Goal: Task Accomplishment & Management: Use online tool/utility

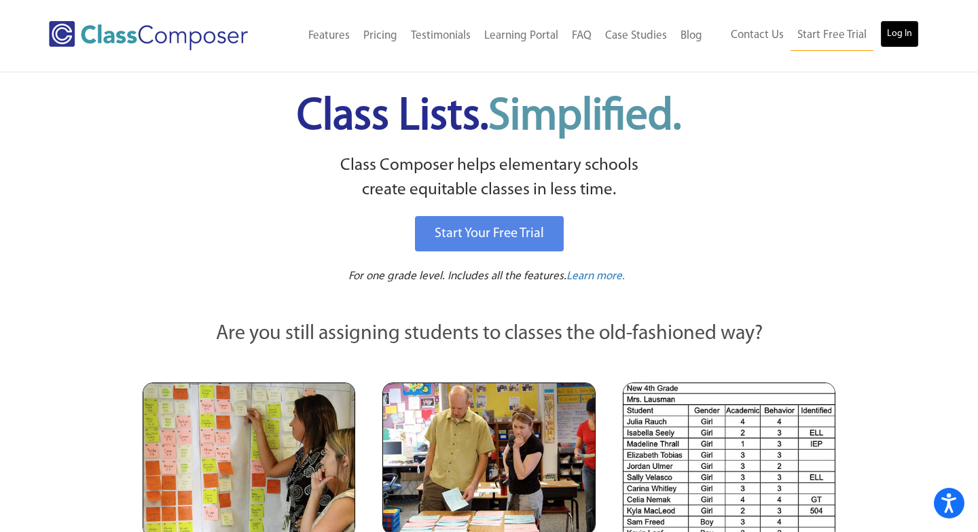
click at [897, 43] on link "Log In" at bounding box center [899, 33] width 39 height 27
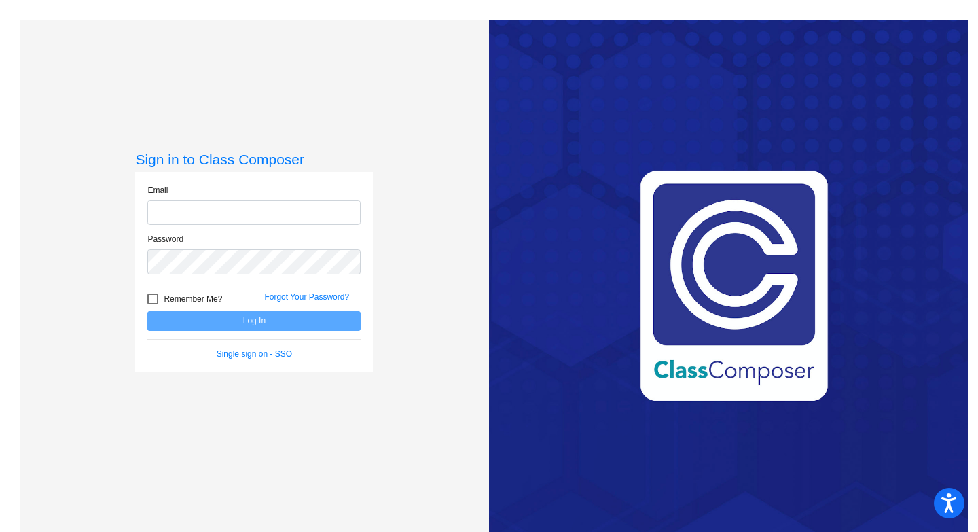
type input "[PERSON_NAME][EMAIL_ADDRESS][PERSON_NAME][DOMAIN_NAME]"
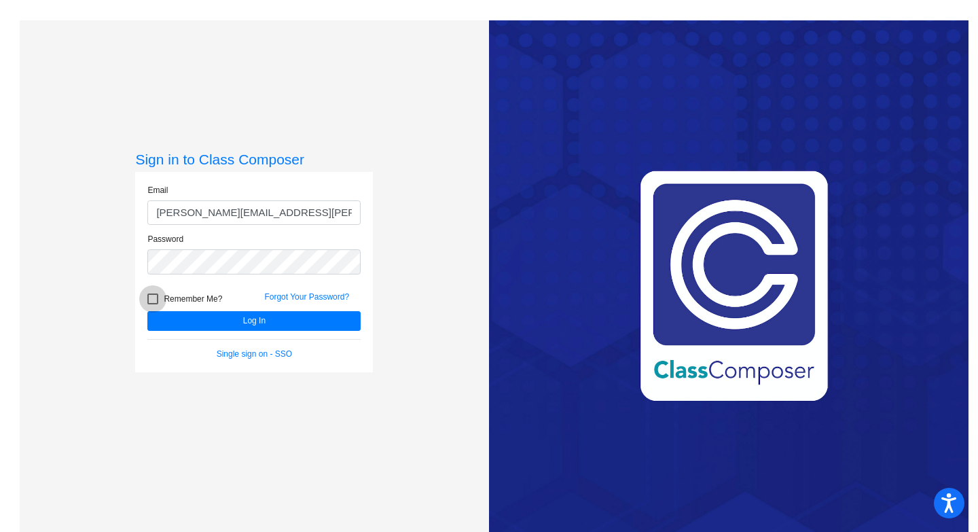
click at [149, 300] on div at bounding box center [152, 298] width 11 height 11
click at [152, 304] on input "Remember Me?" at bounding box center [152, 304] width 1 height 1
checkbox input "true"
click at [196, 324] on button "Log In" at bounding box center [253, 321] width 213 height 20
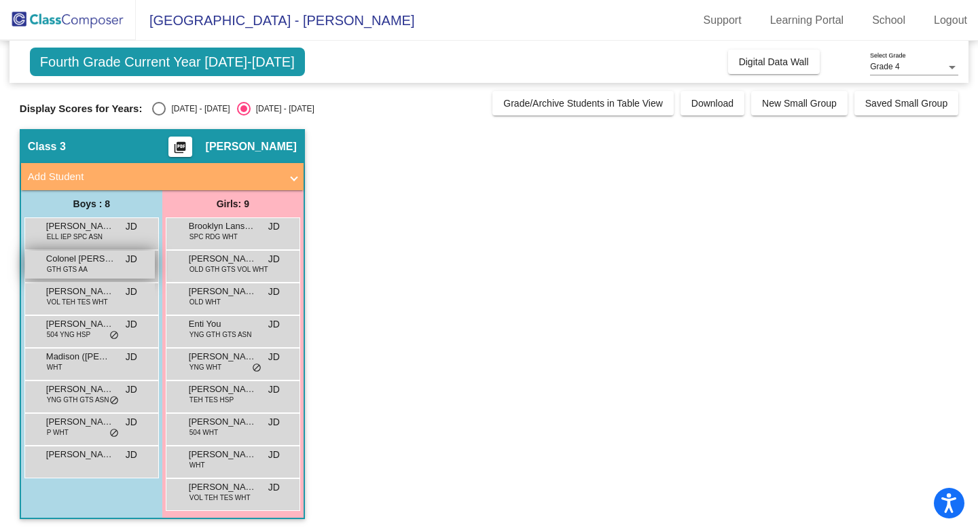
click at [84, 267] on span "GTH GTS AA" at bounding box center [67, 269] width 41 height 10
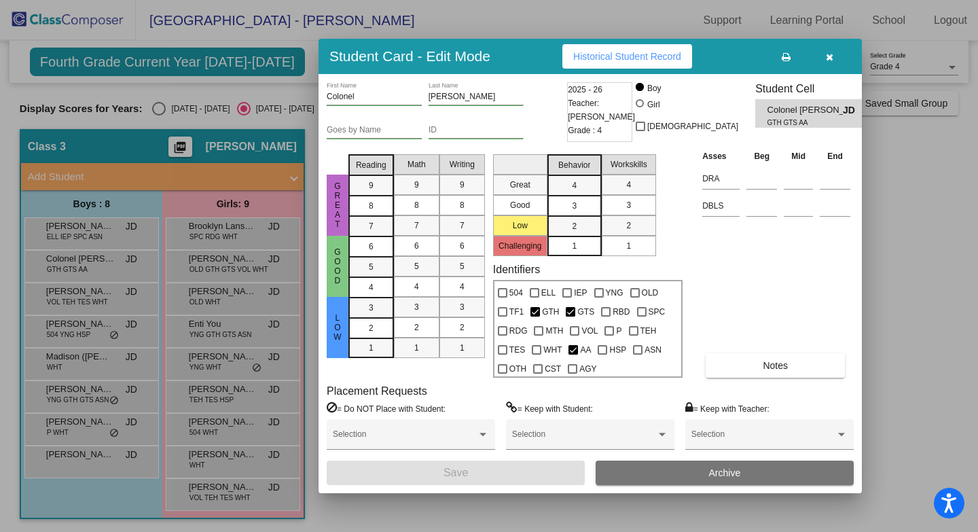
click at [605, 52] on span "Historical Student Record" at bounding box center [627, 56] width 108 height 11
click at [832, 56] on button "button" at bounding box center [828, 56] width 43 height 24
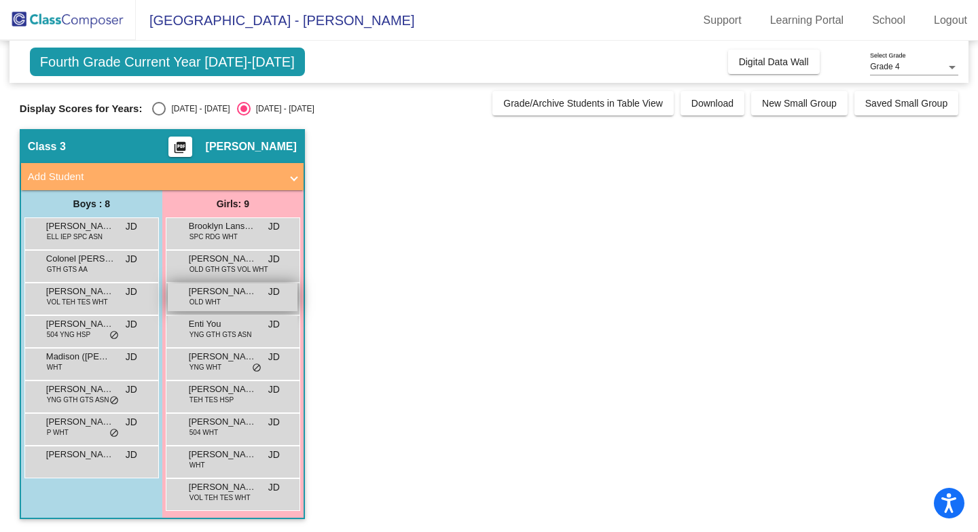
scroll to position [1, 0]
